Goal: Task Accomplishment & Management: Use online tool/utility

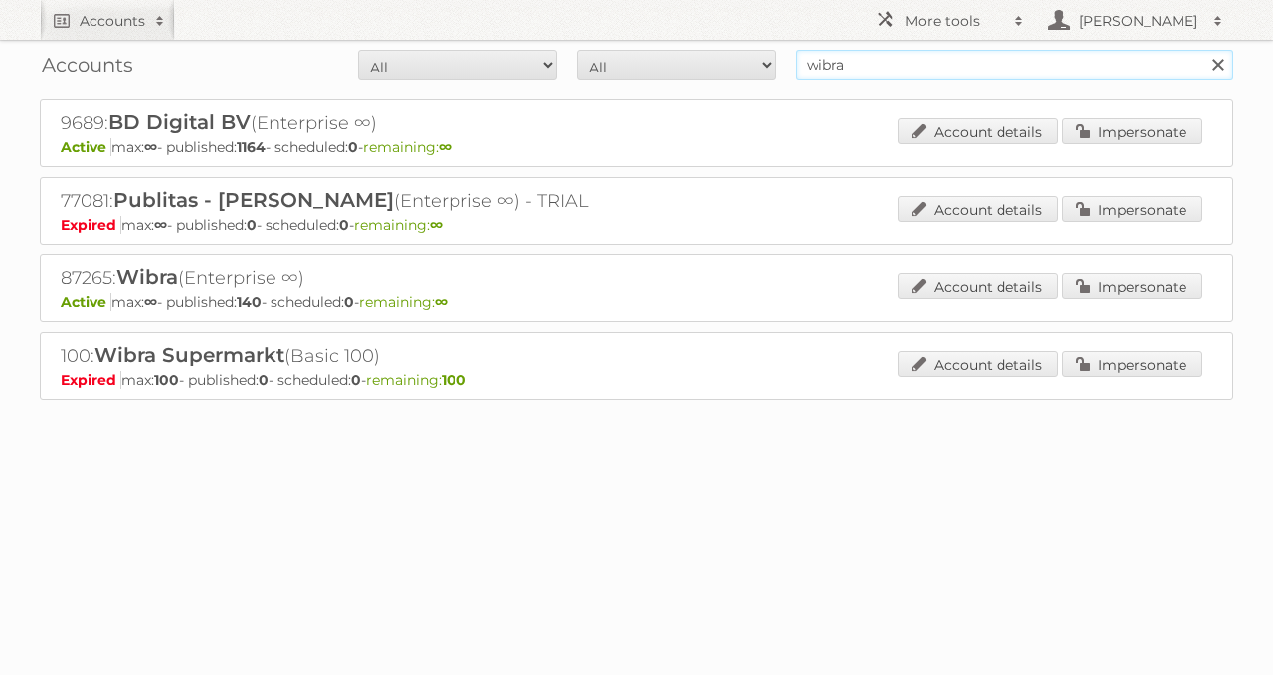
click at [817, 62] on input "wibra" at bounding box center [1015, 65] width 438 height 30
type input "e5 fashion"
click at [1202, 50] on input "Search" at bounding box center [1217, 65] width 30 height 30
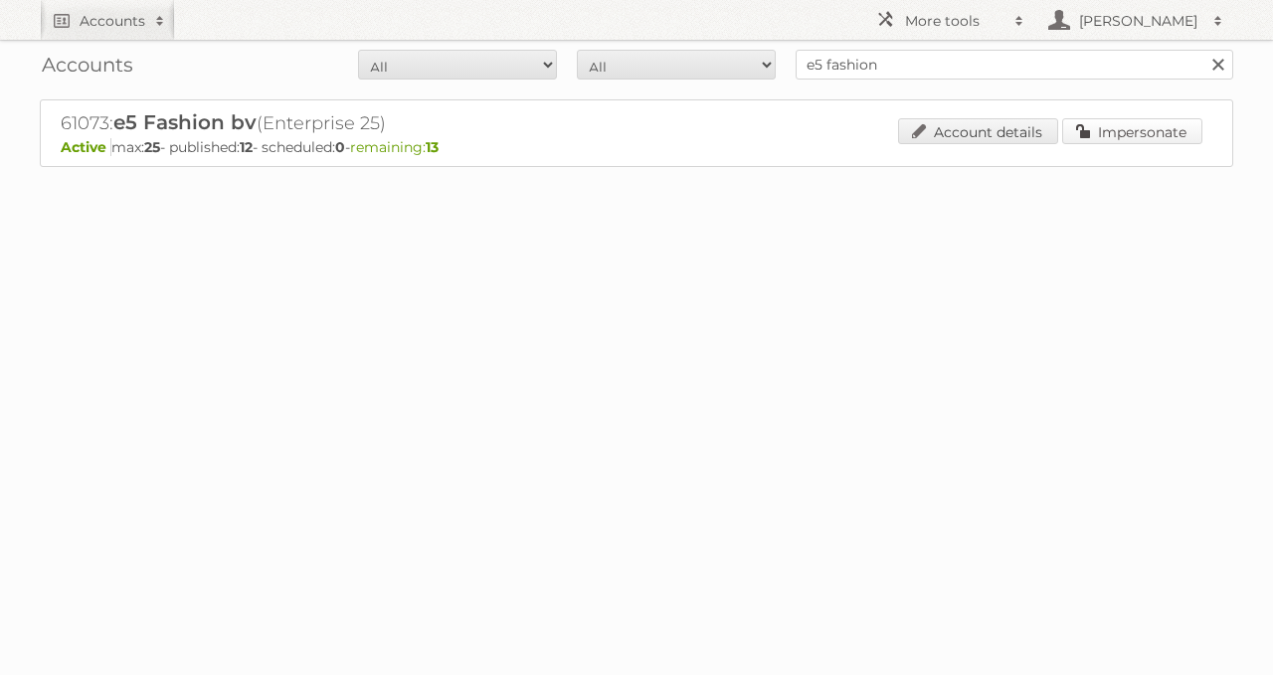
click at [1121, 133] on link "Impersonate" at bounding box center [1132, 131] width 140 height 26
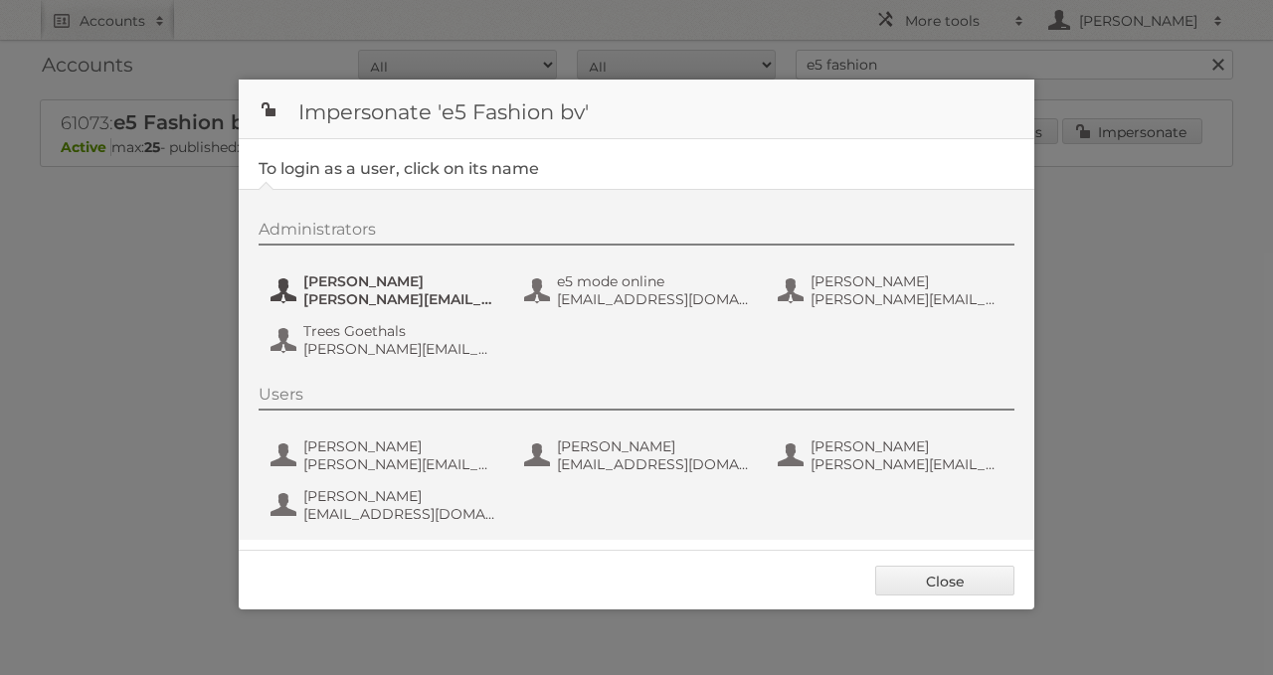
click at [362, 280] on span "[PERSON_NAME]" at bounding box center [399, 281] width 193 height 18
